Goal: Information Seeking & Learning: Learn about a topic

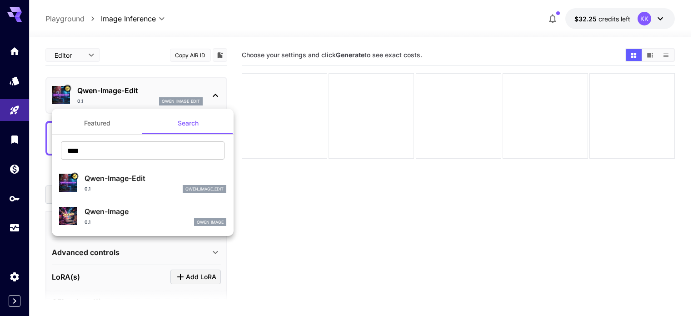
click at [222, 19] on div at bounding box center [349, 158] width 698 height 316
